Goal: Information Seeking & Learning: Understand process/instructions

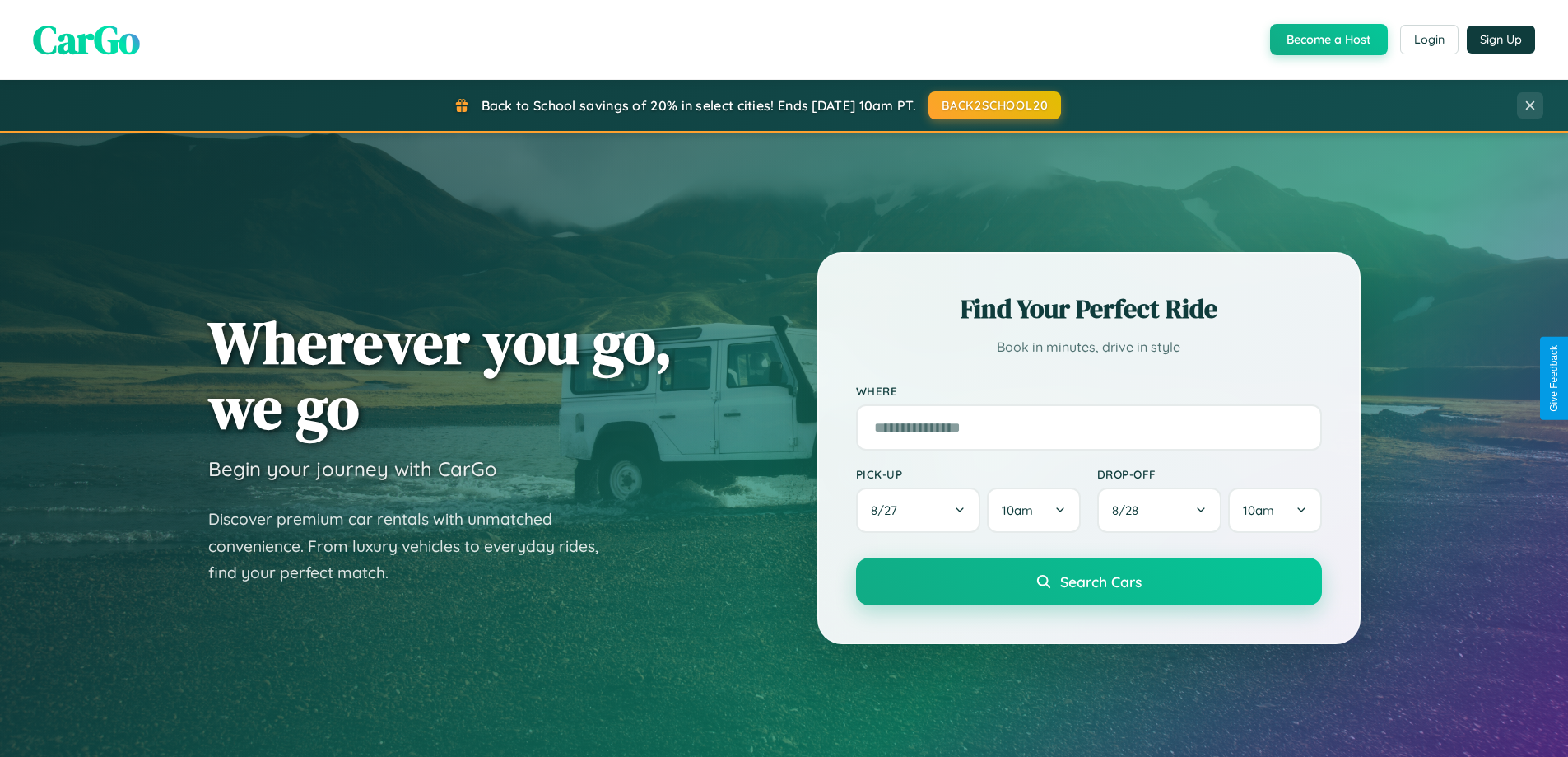
scroll to position [3168, 0]
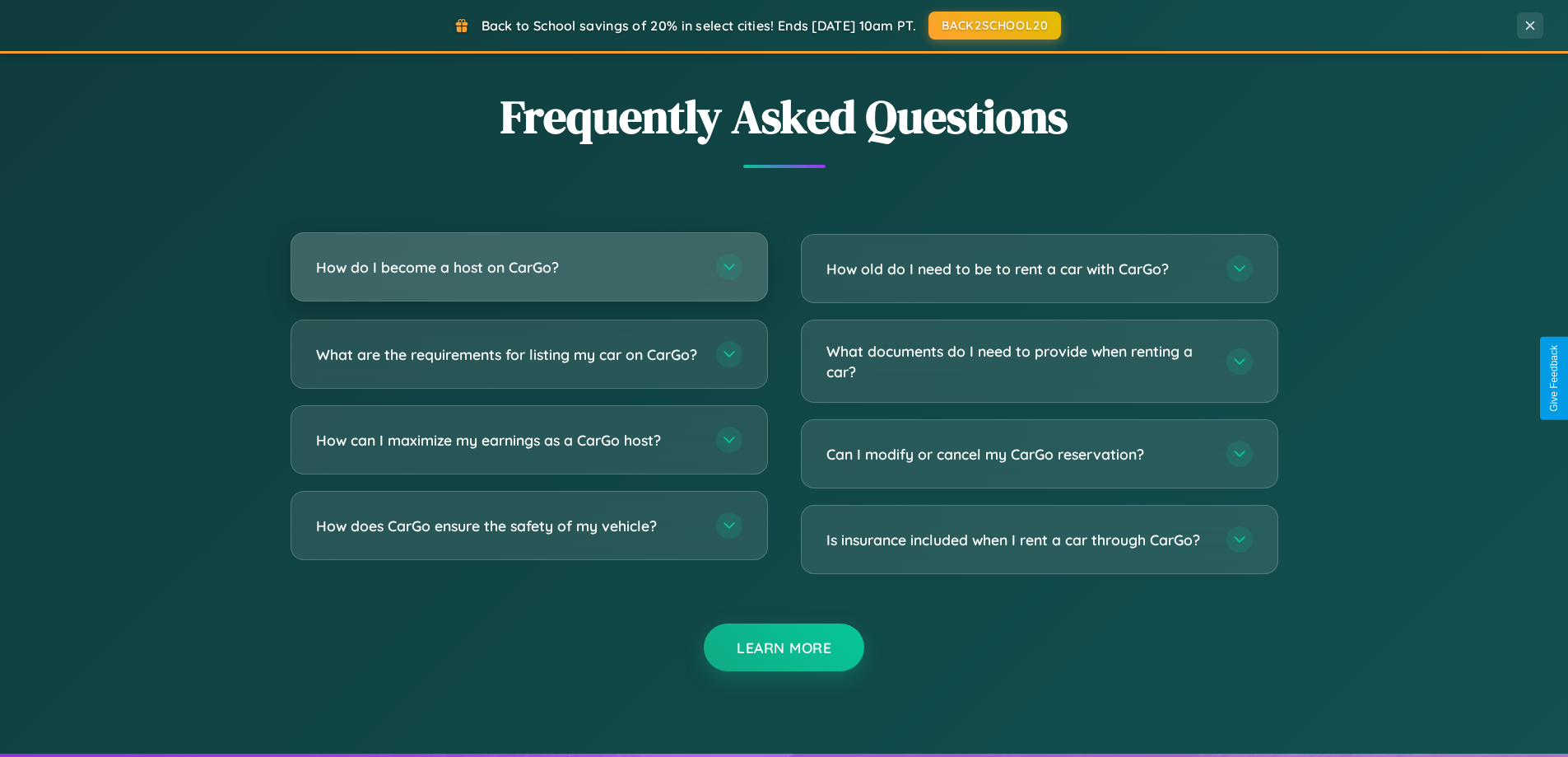
click at [528, 267] on h3 "How do I become a host on CarGo?" at bounding box center [507, 267] width 384 height 21
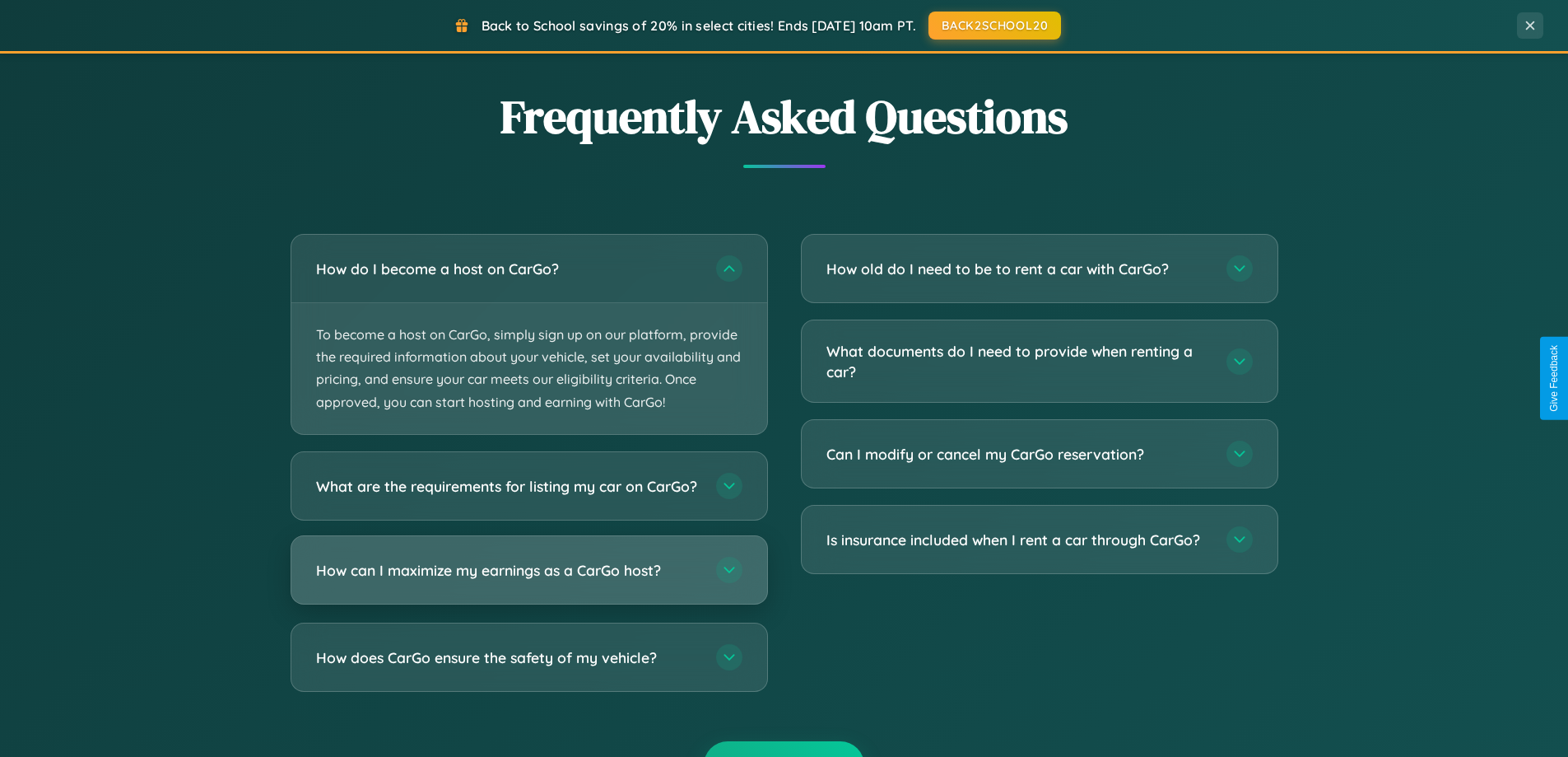
click at [528, 580] on h3 "How can I maximize my earnings as a CarGo host?" at bounding box center [507, 569] width 384 height 21
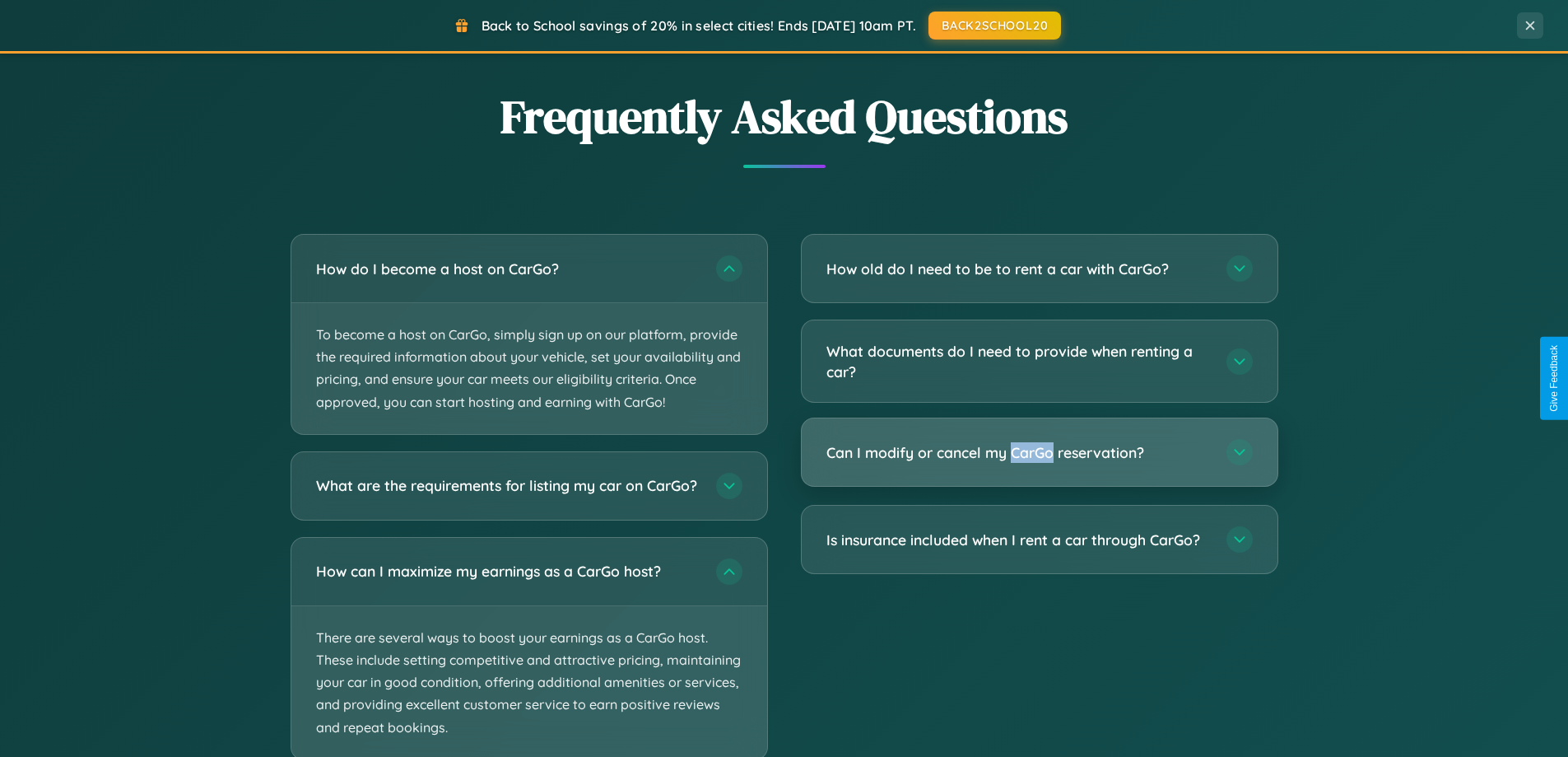
click at [1039, 453] on h3 "Can I modify or cancel my CarGo reservation?" at bounding box center [1018, 453] width 384 height 21
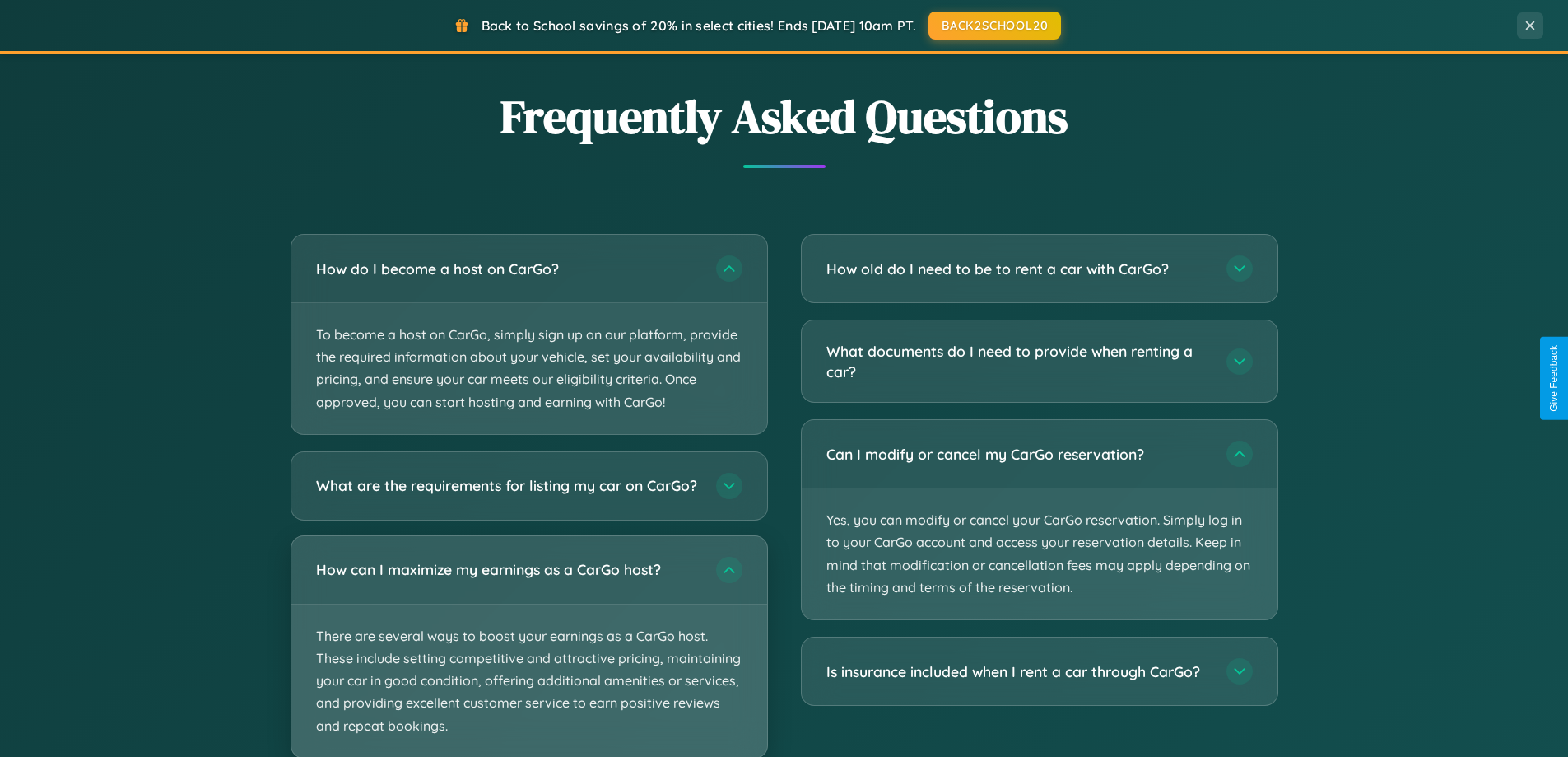
click at [528, 654] on p "There are several ways to boost your earnings as a CarGo host. These include se…" at bounding box center [529, 680] width 475 height 153
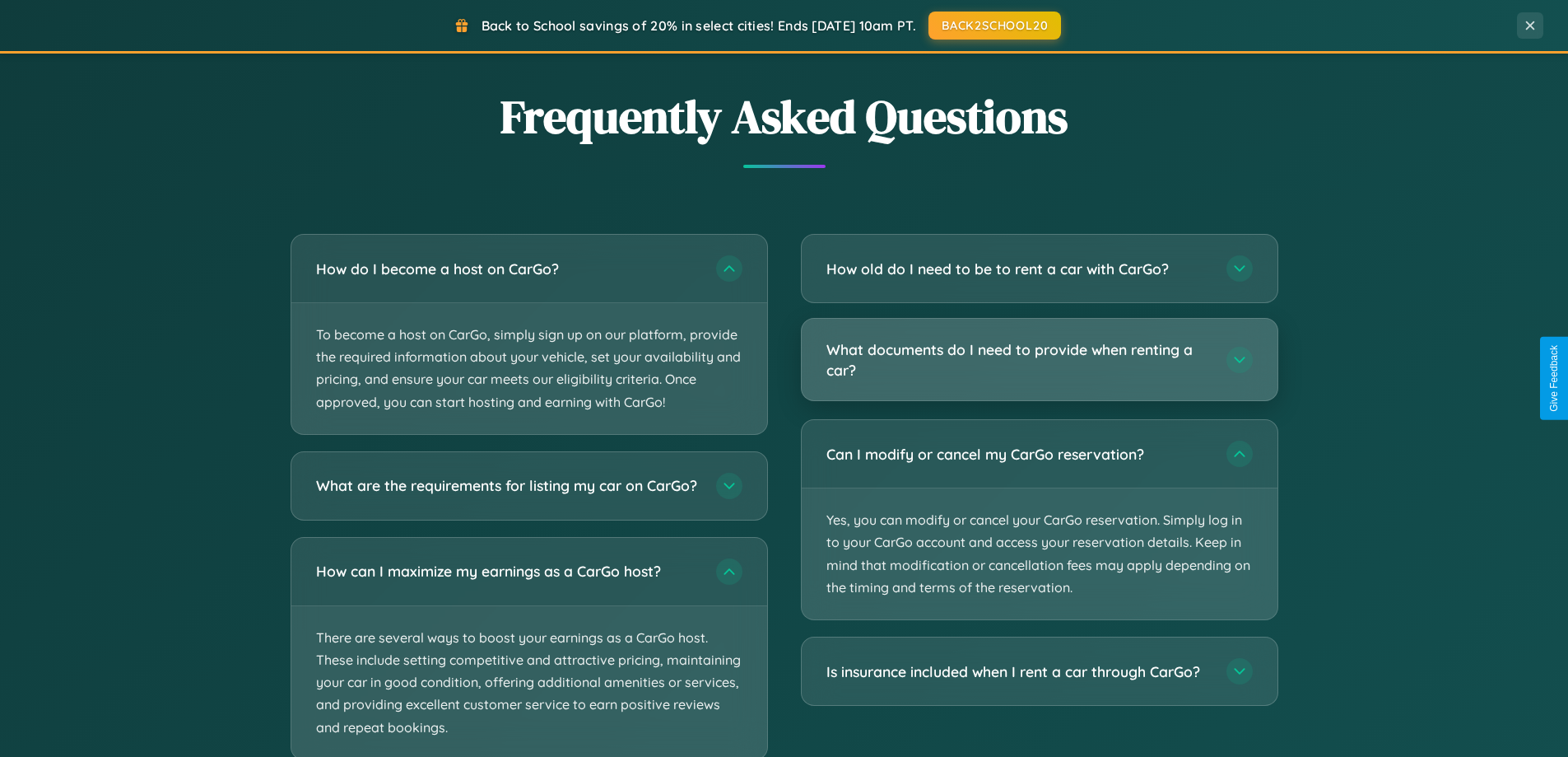
click at [1039, 359] on h3 "What documents do I need to provide when renting a car?" at bounding box center [1018, 359] width 384 height 40
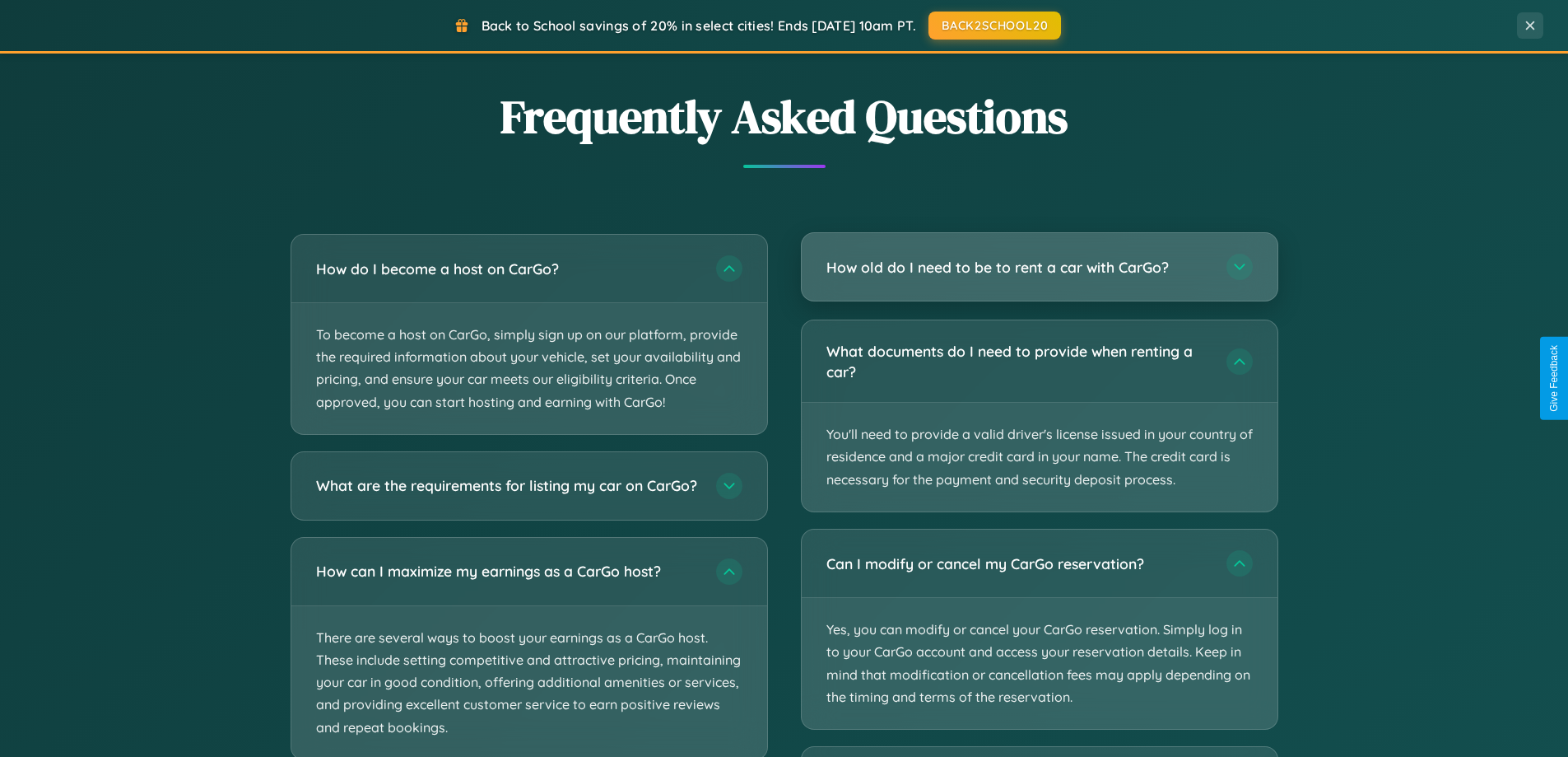
click at [1039, 267] on h3 "How old do I need to be to rent a car with CarGo?" at bounding box center [1018, 267] width 384 height 21
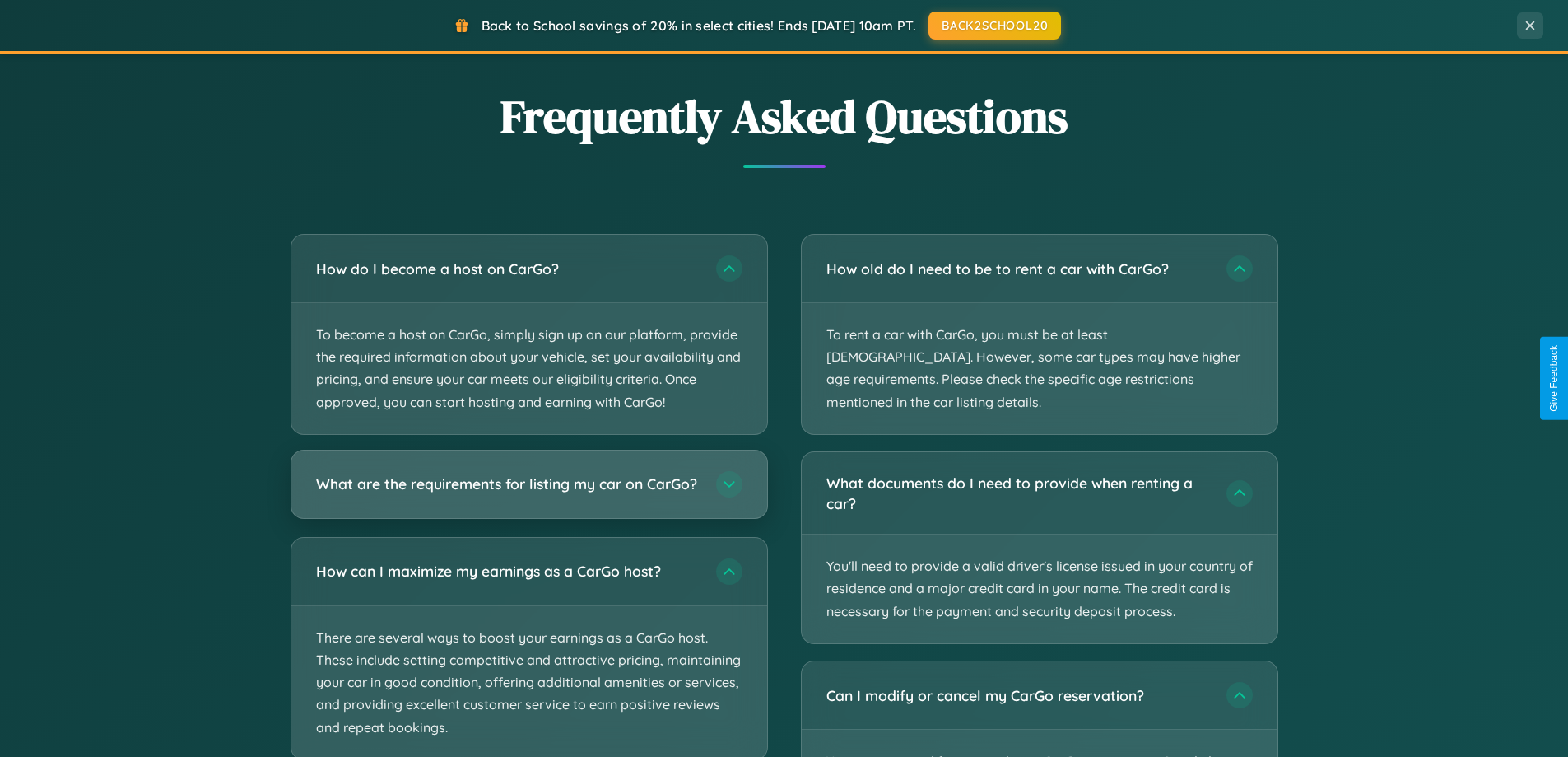
click at [528, 492] on h3 "What are the requirements for listing my car on CarGo?" at bounding box center [507, 484] width 384 height 21
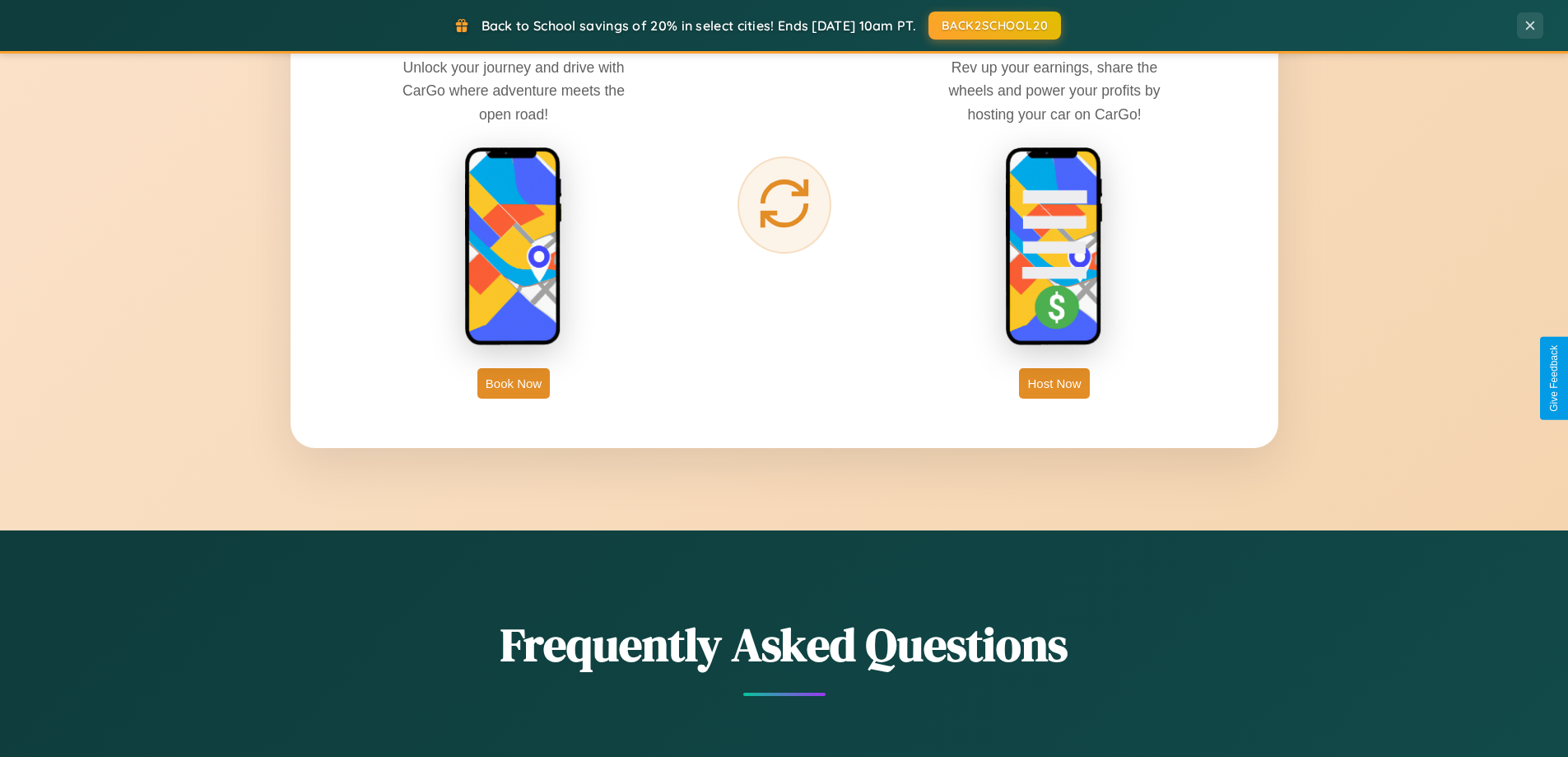
scroll to position [2645, 0]
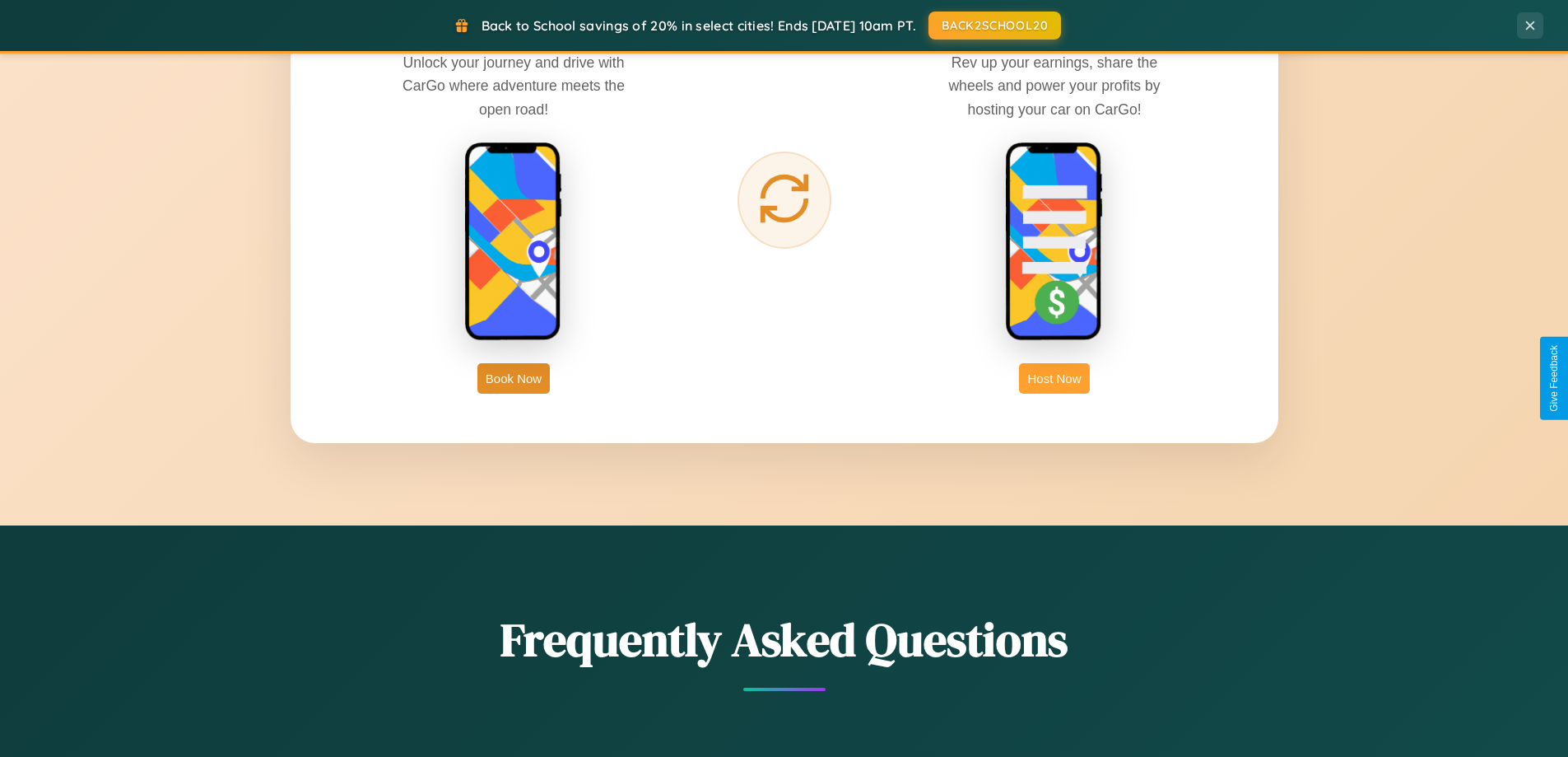
click at [1054, 378] on button "Host Now" at bounding box center [1053, 378] width 70 height 31
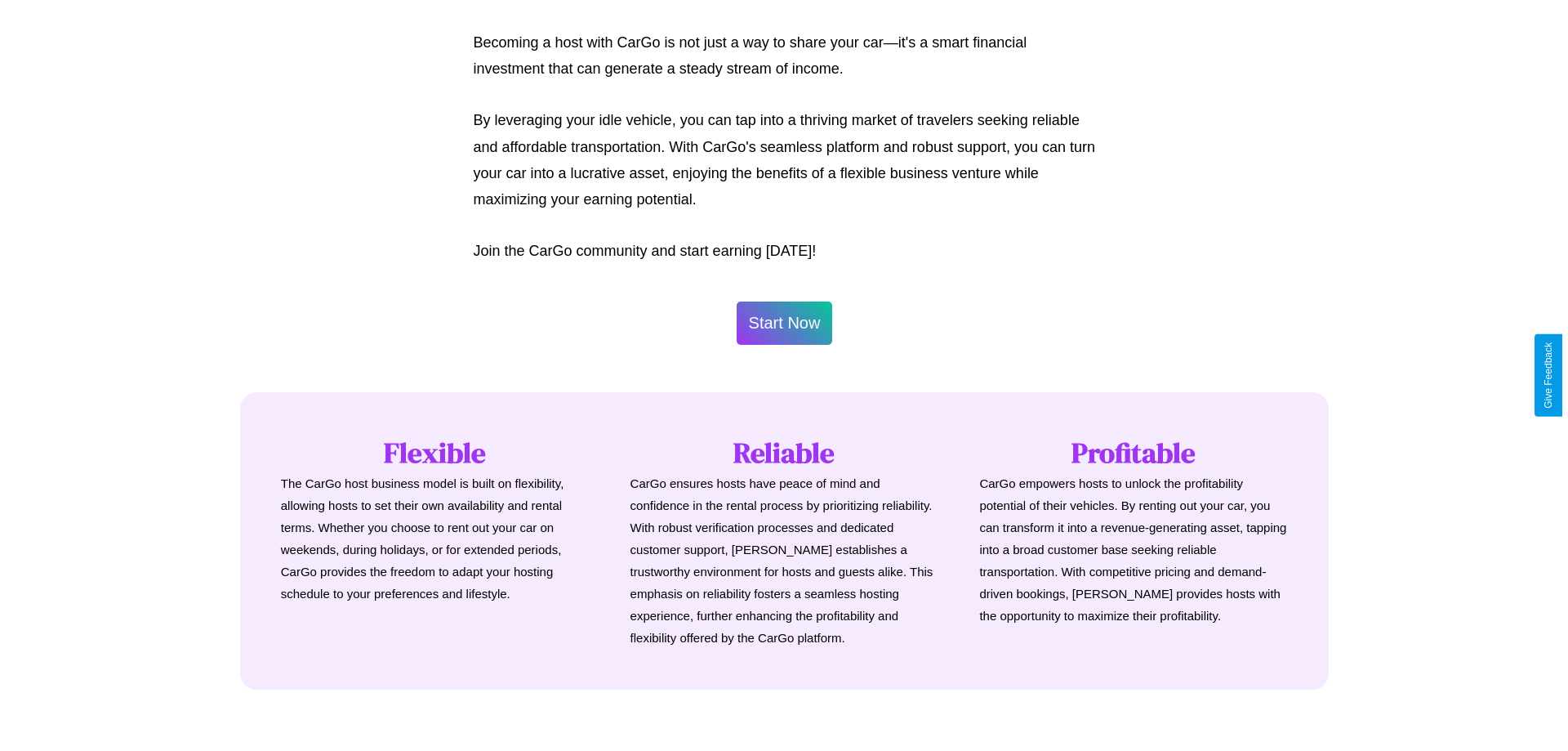
scroll to position [789, 0]
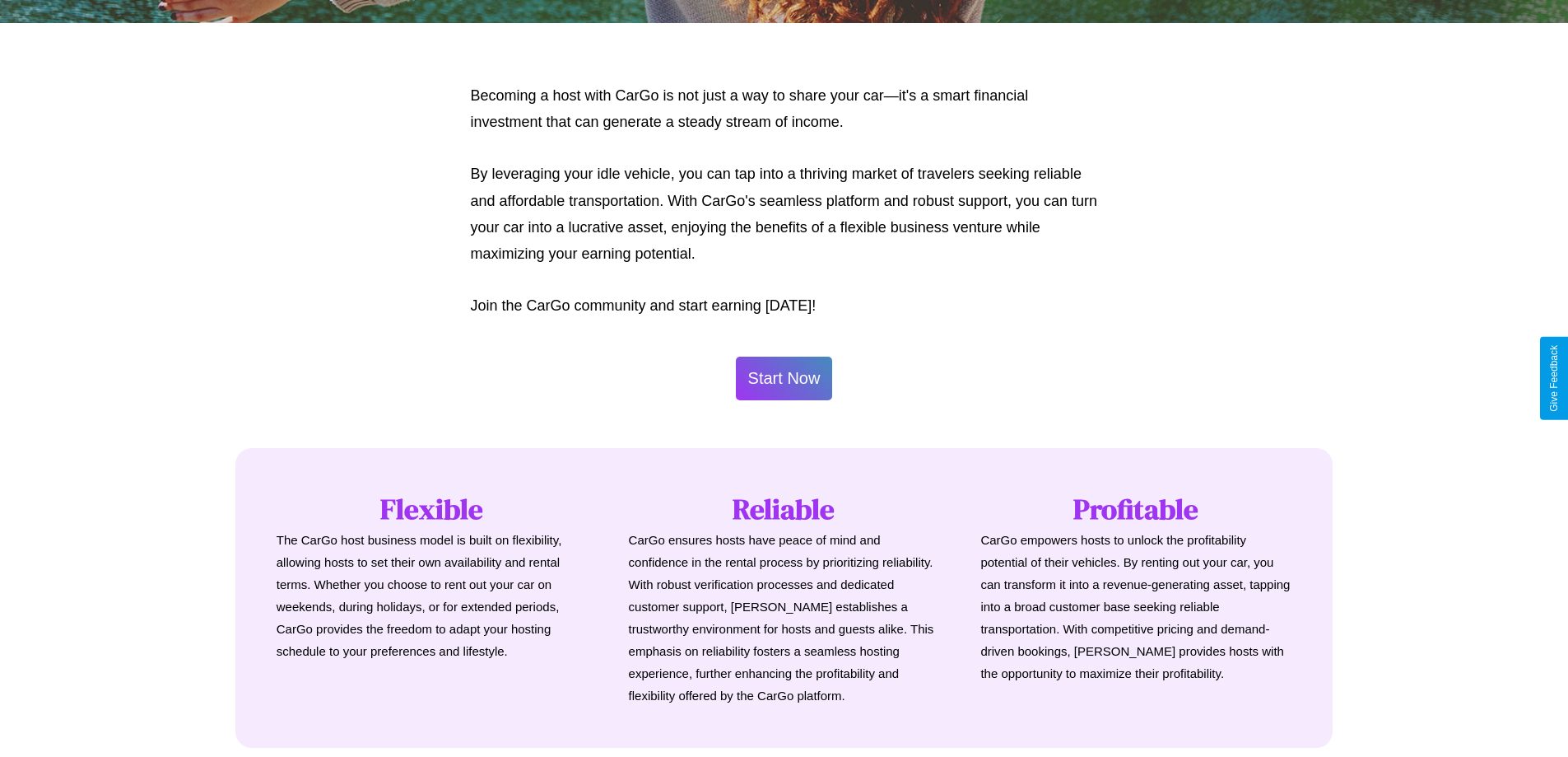
click at [784, 378] on button "Start Now" at bounding box center [784, 379] width 98 height 44
